Goal: Find specific page/section: Find specific page/section

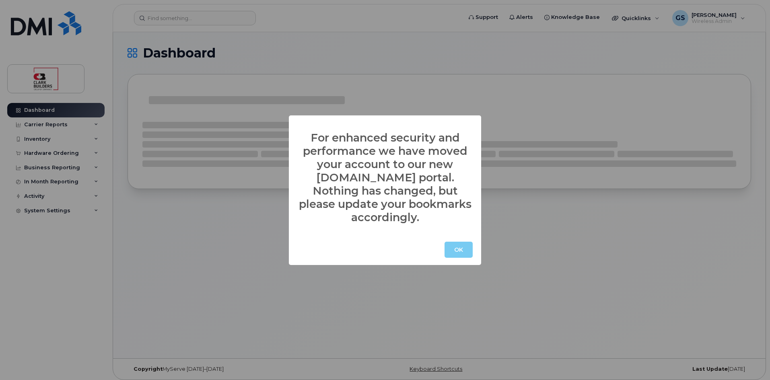
click at [456, 242] on button "OK" at bounding box center [459, 250] width 28 height 16
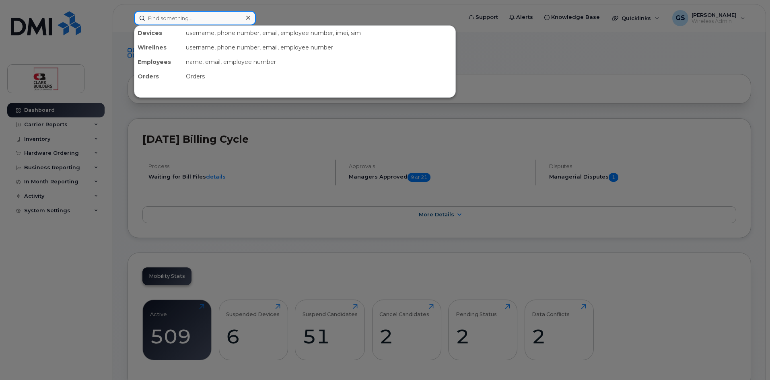
click at [189, 20] on input at bounding box center [195, 18] width 122 height 14
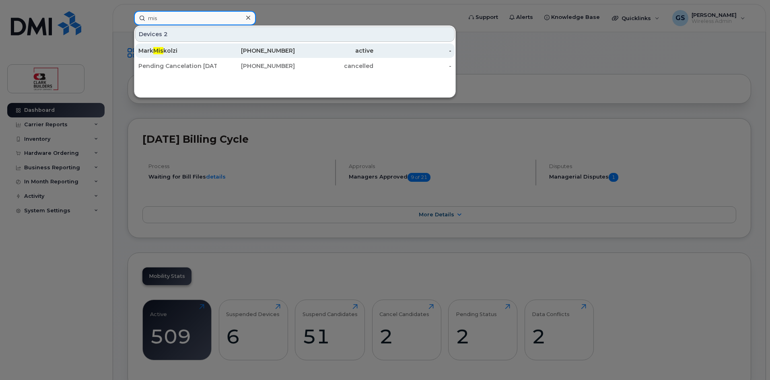
type input "mis"
click at [165, 51] on div "[PERSON_NAME]" at bounding box center [177, 51] width 78 height 8
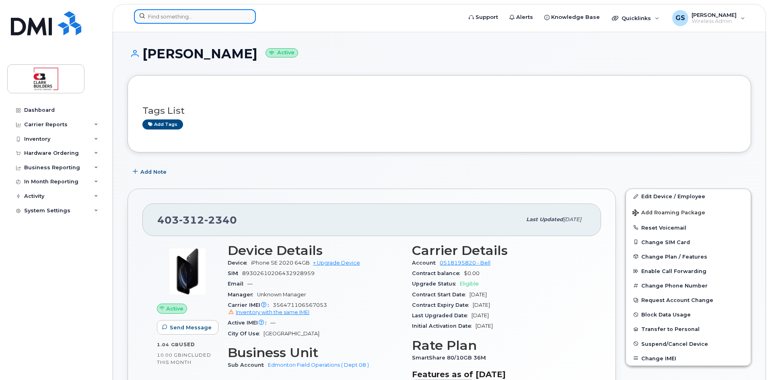
click at [208, 17] on input at bounding box center [195, 16] width 122 height 14
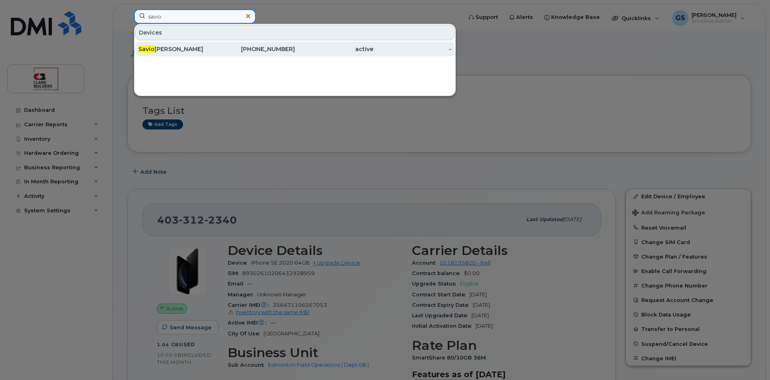
type input "savio"
click at [177, 48] on div "Savio D'silva" at bounding box center [177, 49] width 78 height 8
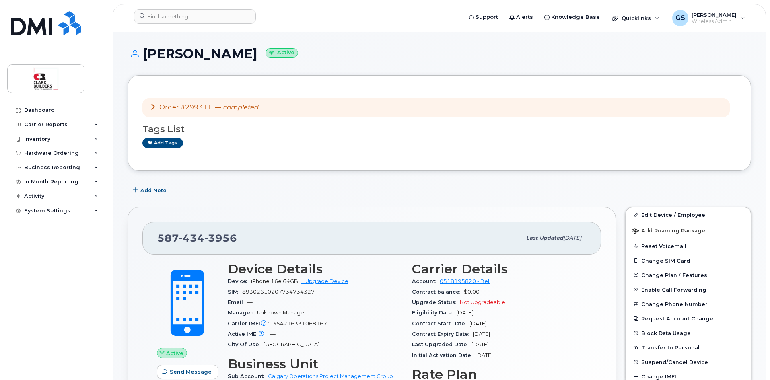
scroll to position [80, 0]
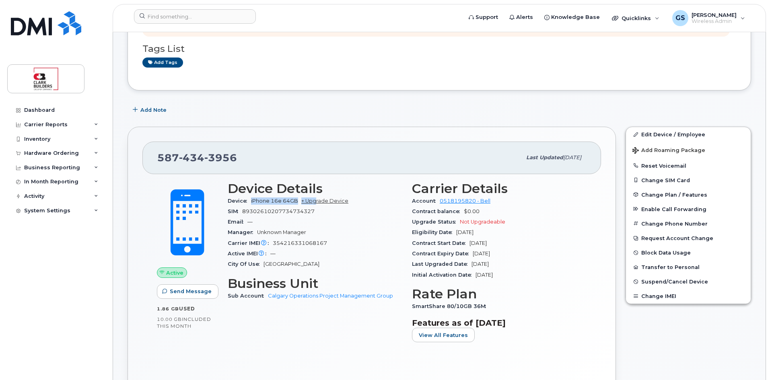
drag, startPoint x: 252, startPoint y: 201, endPoint x: 315, endPoint y: 199, distance: 63.6
click at [315, 199] on span "iPhone 16e 64GB + Upgrade Device" at bounding box center [299, 201] width 97 height 6
click at [298, 205] on div "Device iPhone 16e 64GB + Upgrade Device" at bounding box center [315, 201] width 175 height 10
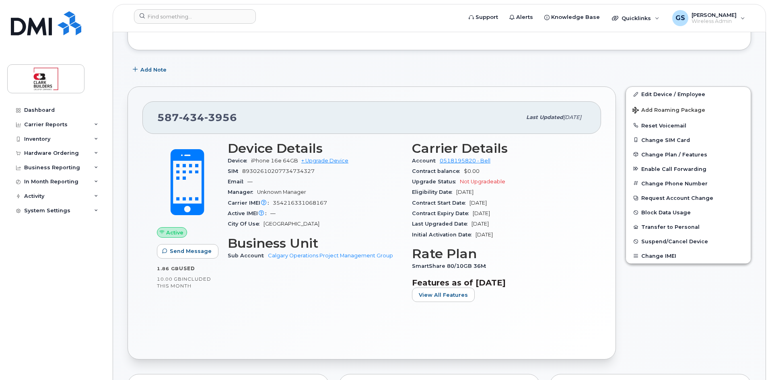
scroll to position [40, 0]
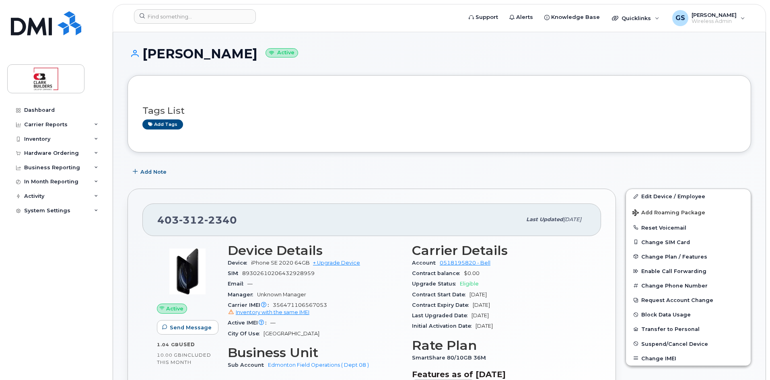
drag, startPoint x: 474, startPoint y: 305, endPoint x: 510, endPoint y: 307, distance: 35.9
click at [510, 307] on div "Contract Expiry Date [DATE]" at bounding box center [499, 305] width 175 height 10
